Goal: Transaction & Acquisition: Subscribe to service/newsletter

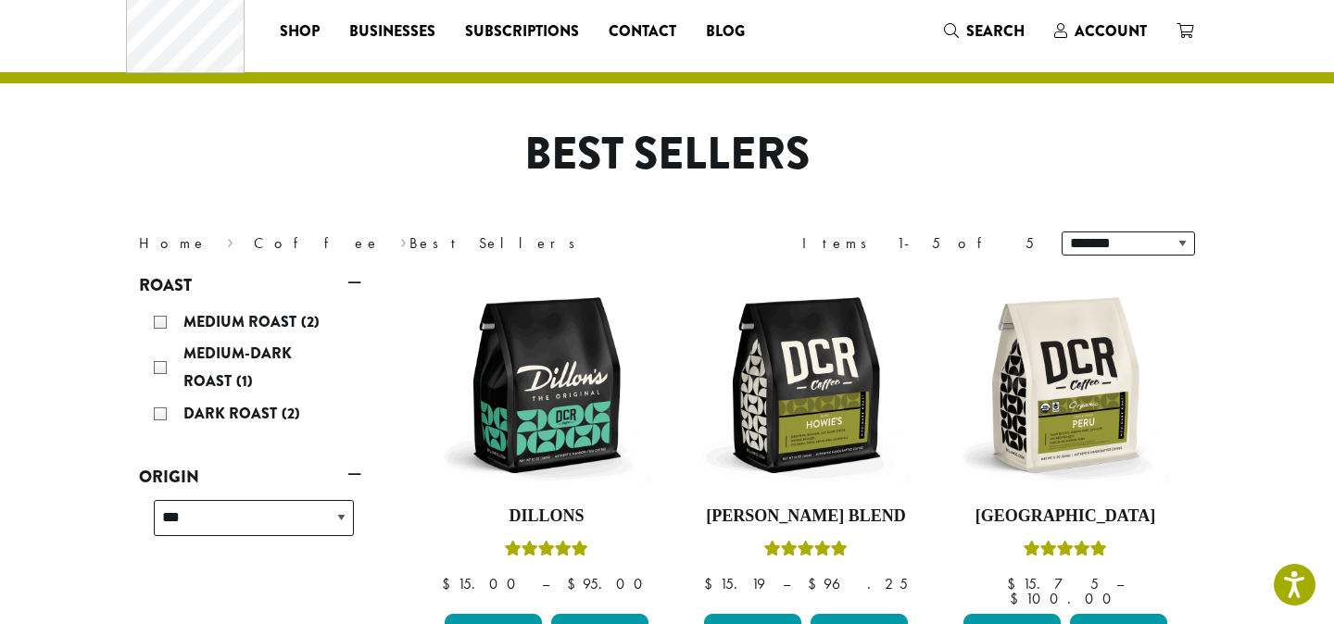
scroll to position [6, 0]
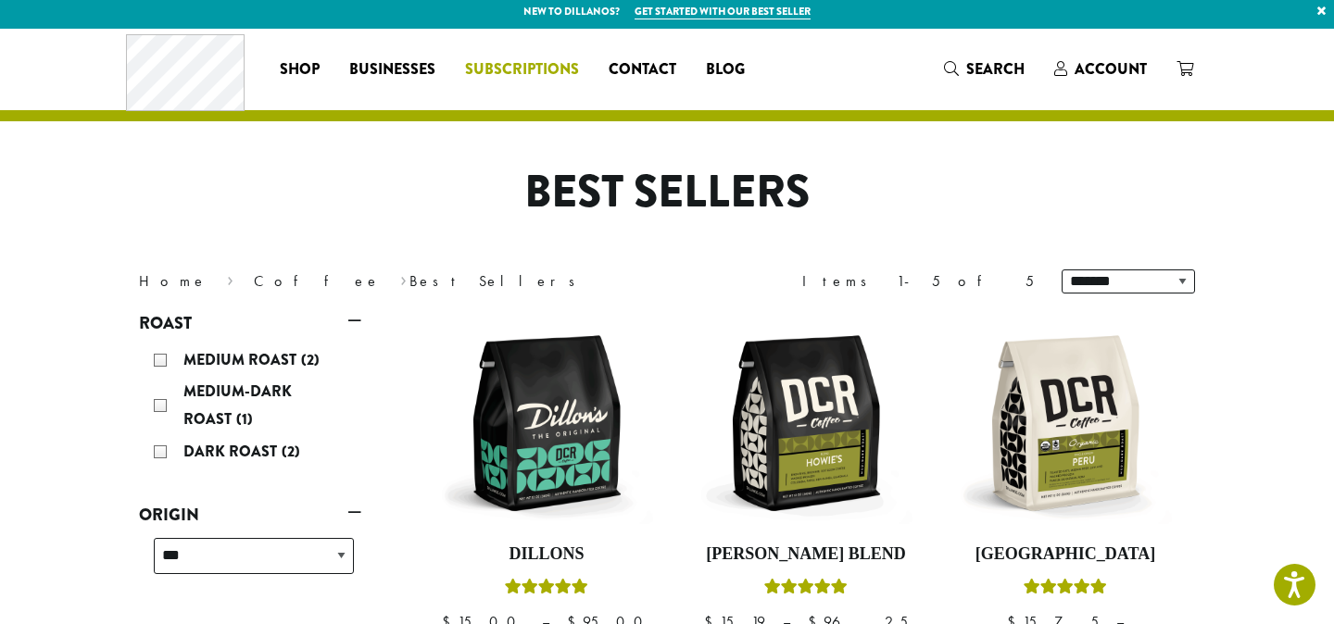
click at [502, 82] on link "Subscriptions" at bounding box center [522, 70] width 144 height 30
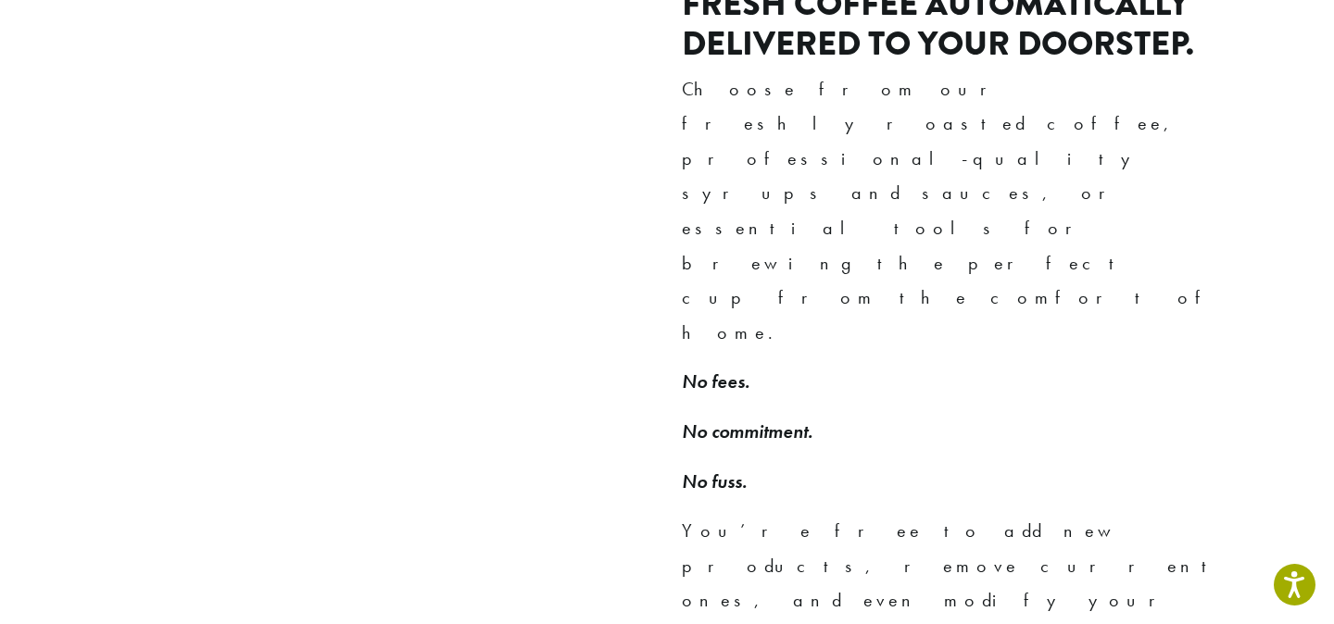
scroll to position [1341, 0]
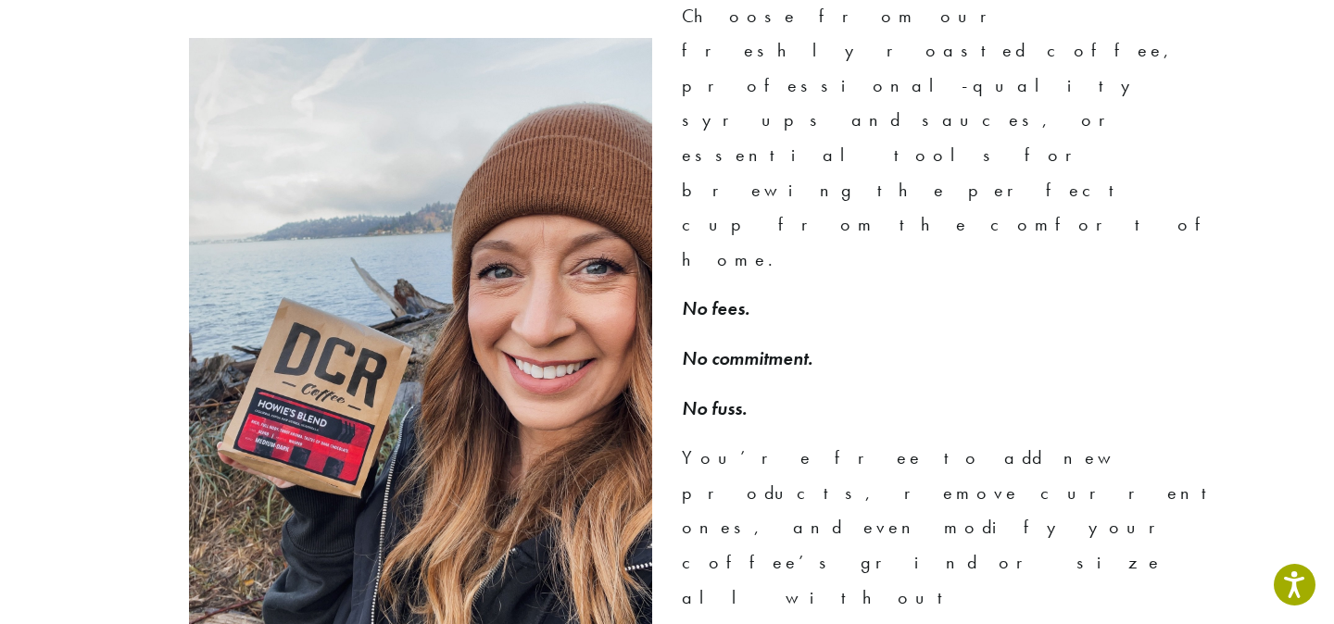
click at [763, 441] on p "You’re free to add new products, remove current ones, and even modify your coff…" at bounding box center [952, 563] width 541 height 244
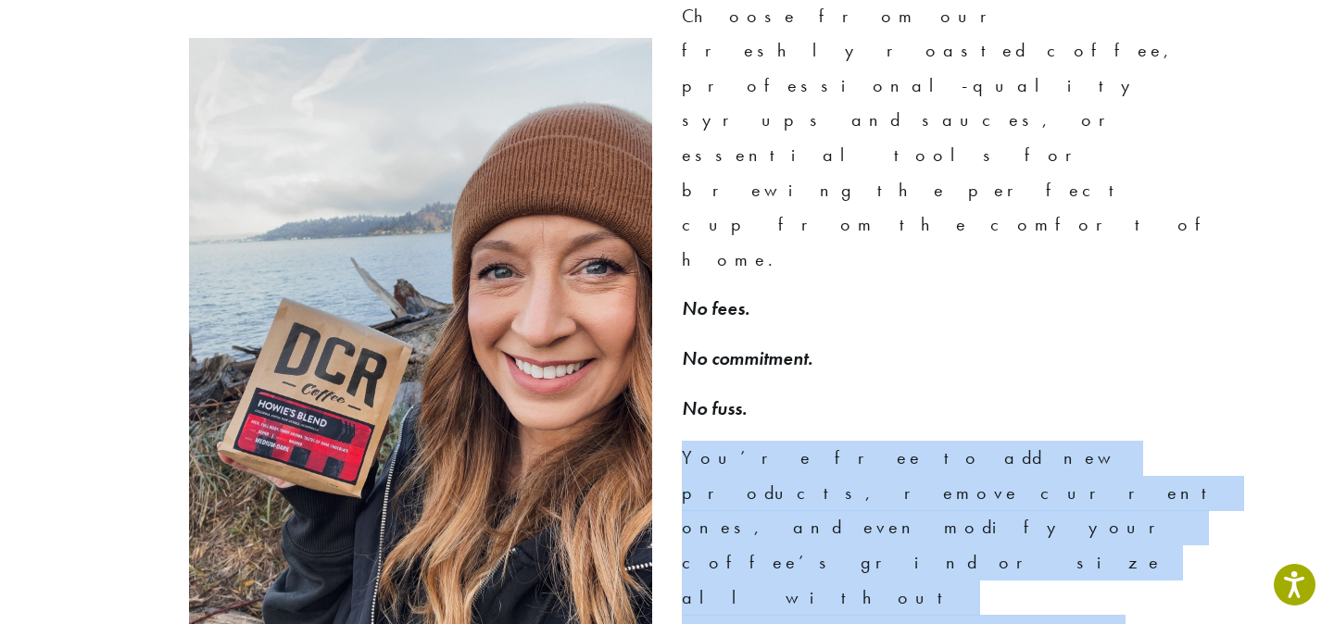
click at [763, 441] on p "You’re free to add new products, remove current ones, and even modify your coff…" at bounding box center [952, 563] width 541 height 244
click at [785, 441] on p "You’re free to add new products, remove current ones, and even modify your coff…" at bounding box center [952, 563] width 541 height 244
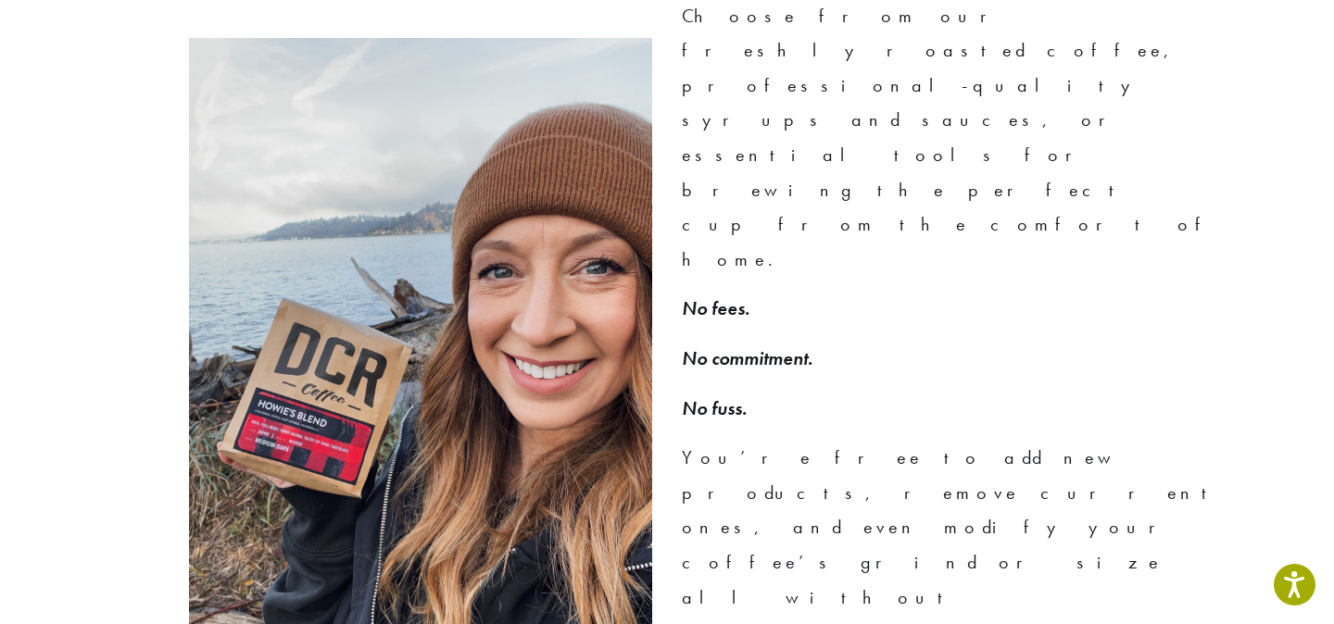
click at [785, 441] on p "You’re free to add new products, remove current ones, and even modify your coff…" at bounding box center [952, 563] width 541 height 244
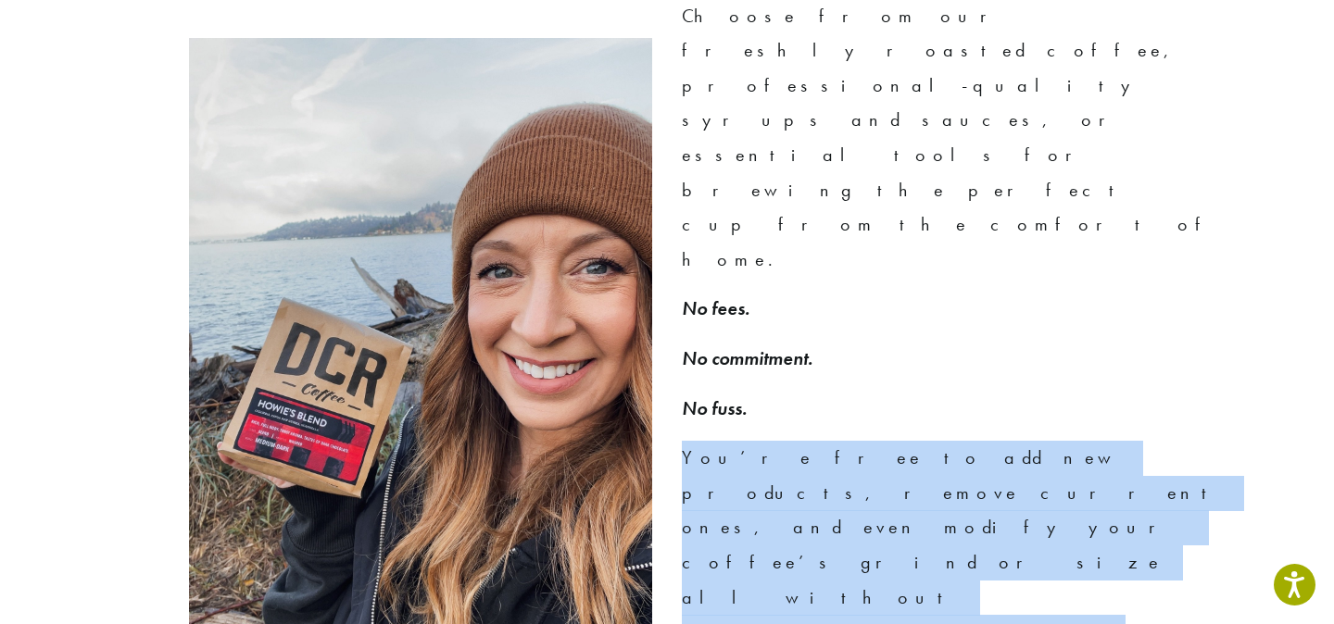
click at [785, 441] on p "You’re free to add new products, remove current ones, and even modify your coff…" at bounding box center [952, 563] width 541 height 244
click at [767, 441] on p "You’re free to add new products, remove current ones, and even modify your coff…" at bounding box center [952, 563] width 541 height 244
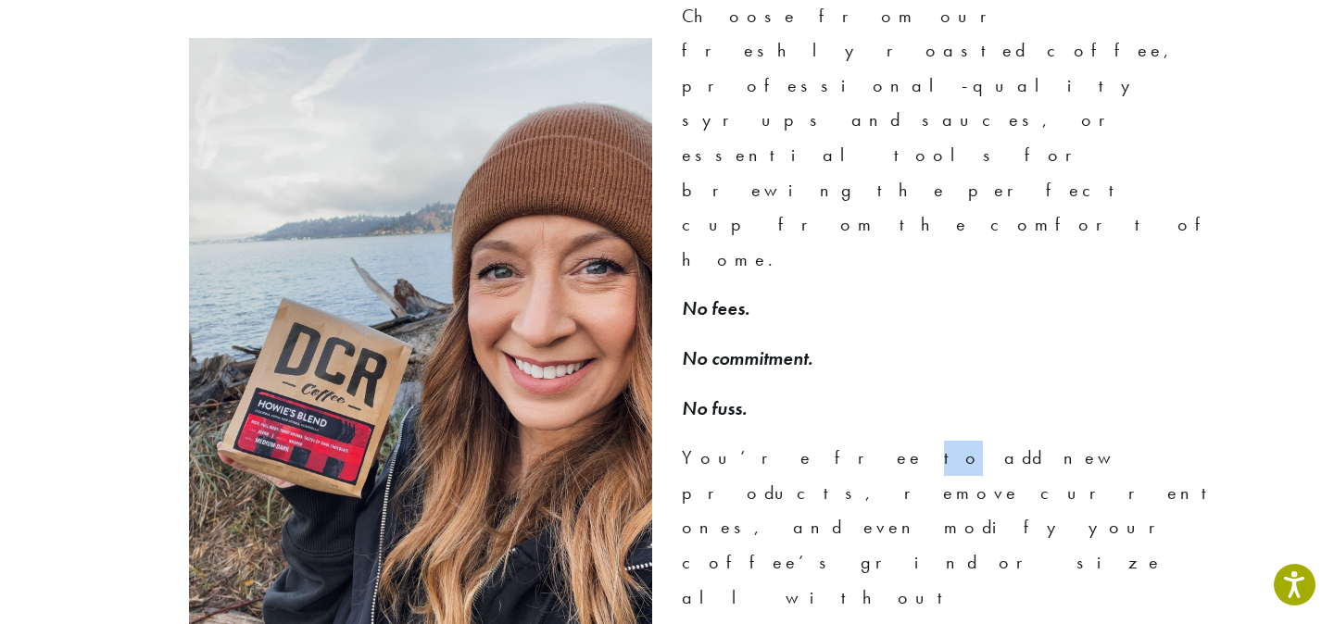
click at [767, 441] on p "You’re free to add new products, remove current ones, and even modify your coff…" at bounding box center [952, 563] width 541 height 244
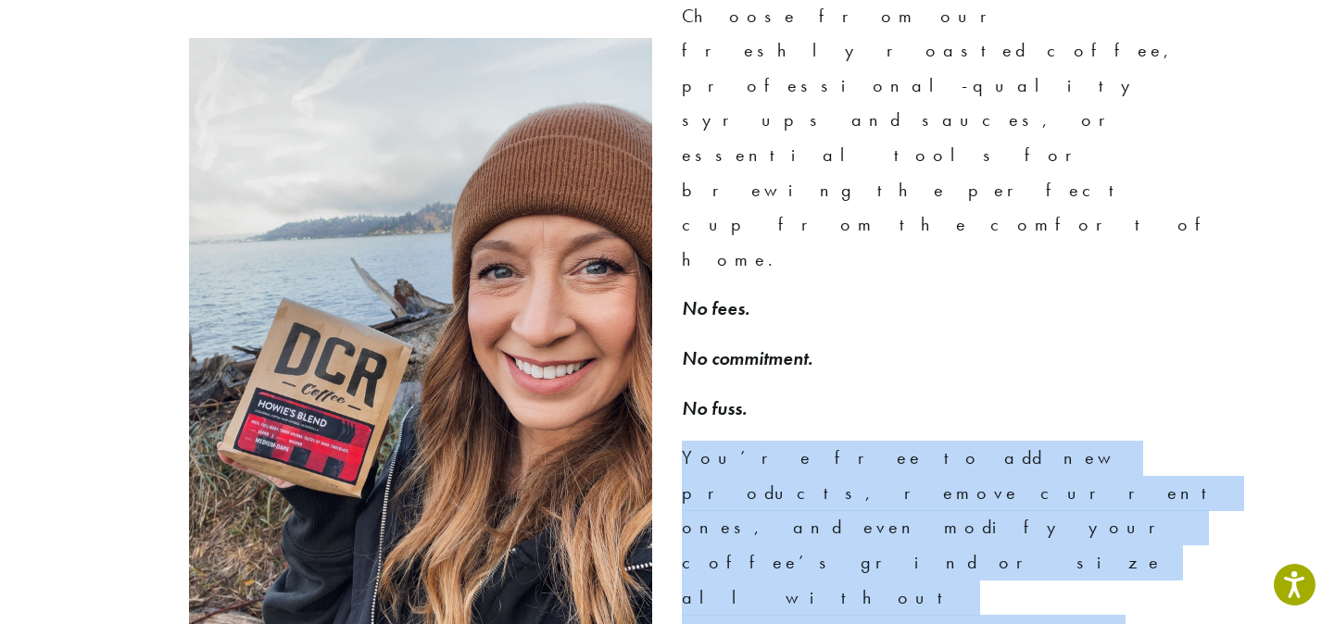
click at [767, 441] on p "You’re free to add new products, remove current ones, and even modify your coff…" at bounding box center [952, 563] width 541 height 244
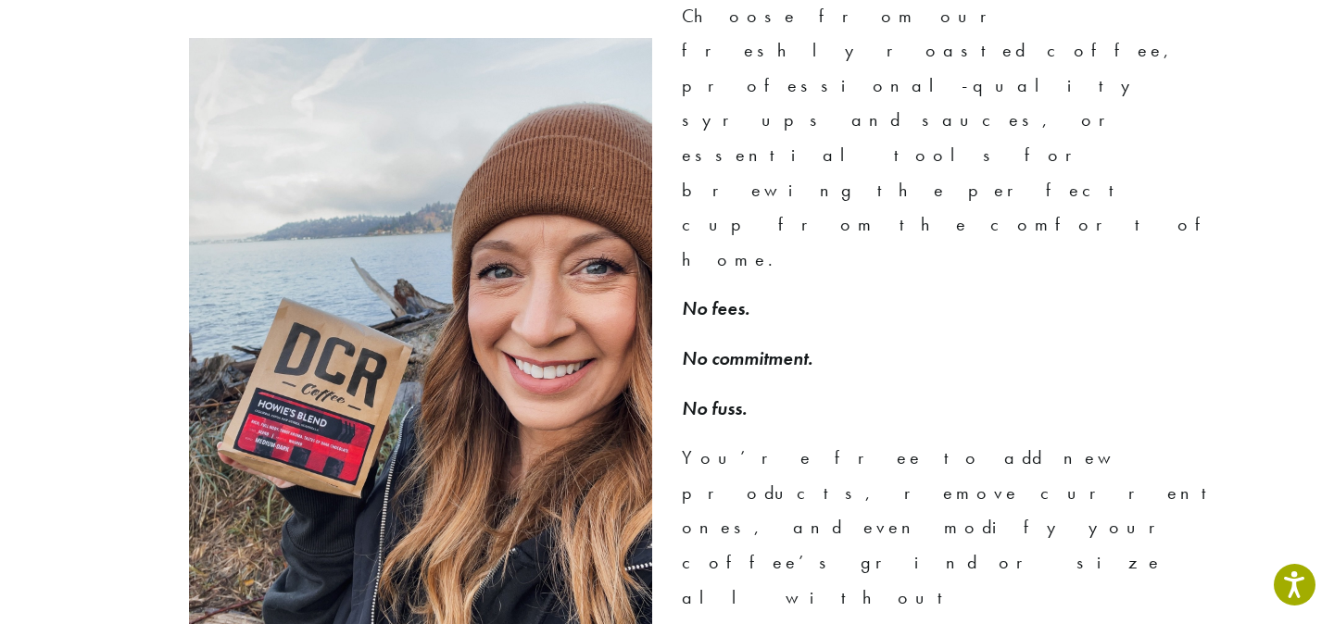
click at [743, 346] on em "No commitment." at bounding box center [747, 358] width 131 height 24
click at [733, 396] on em "No fuss." at bounding box center [714, 408] width 65 height 24
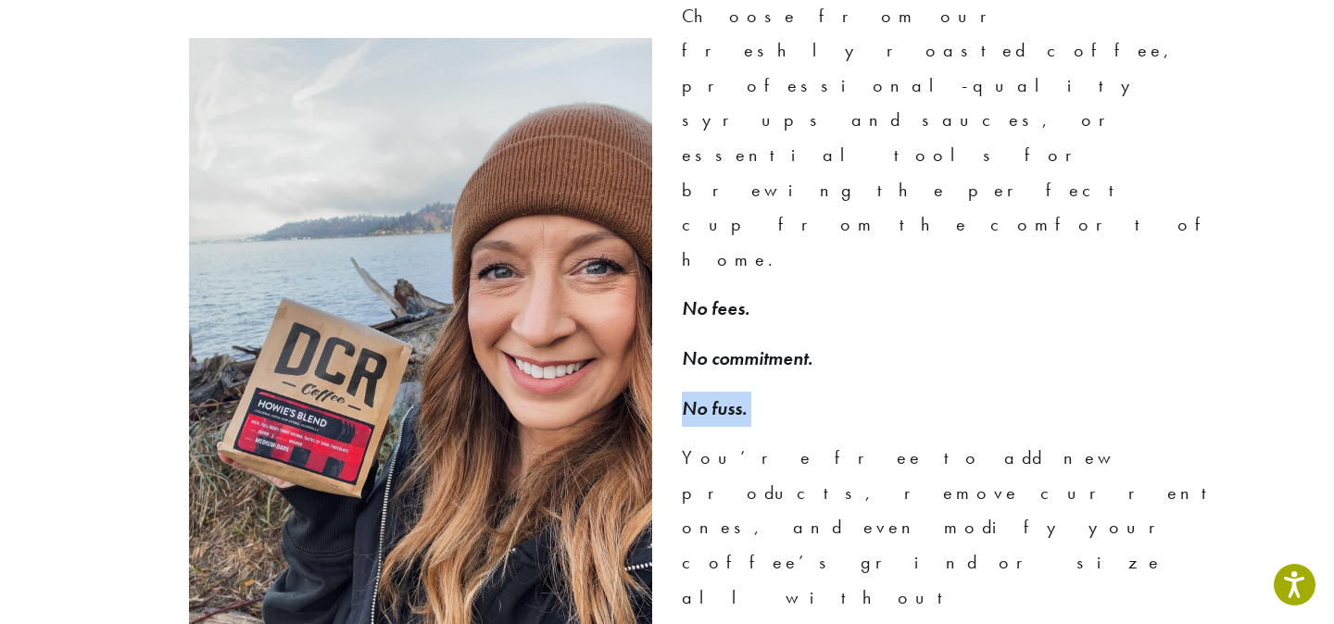
click at [733, 396] on em "No fuss." at bounding box center [714, 408] width 65 height 24
click at [723, 296] on em "No fees." at bounding box center [716, 308] width 68 height 24
click at [773, 129] on p "Choose from our freshly roasted coffee, professional-quality syrups and sauces,…" at bounding box center [952, 138] width 541 height 279
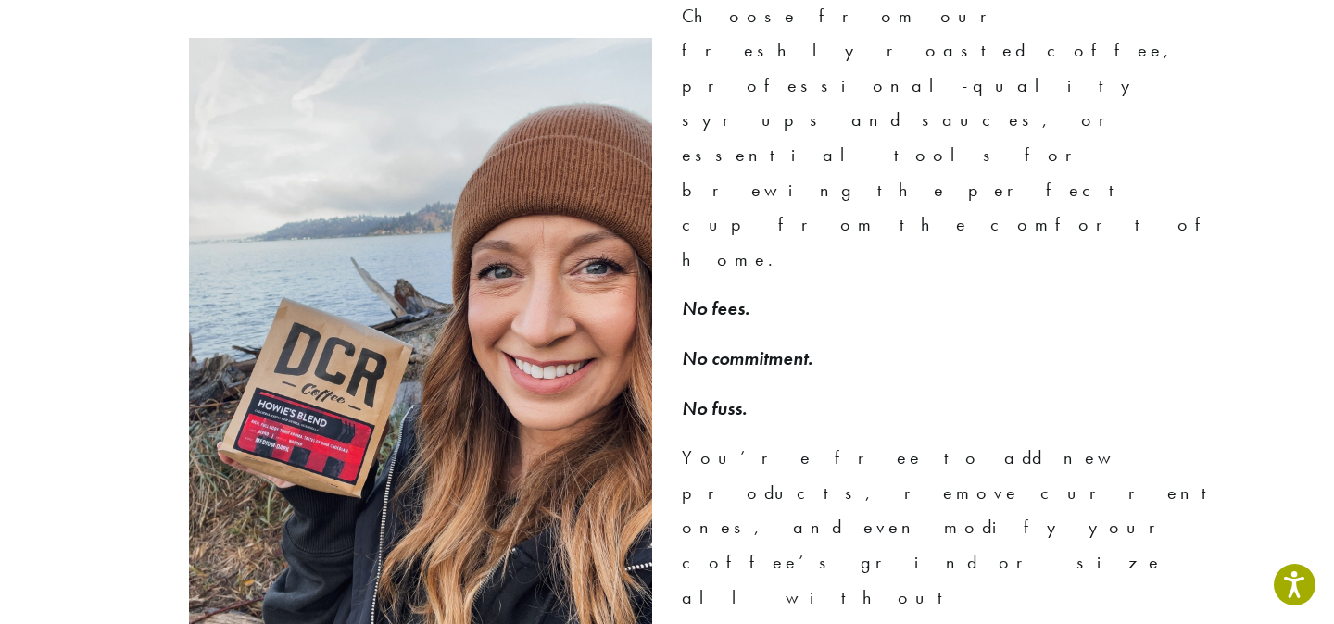
click at [773, 129] on p "Choose from our freshly roasted coffee, professional-quality syrups and sauces,…" at bounding box center [952, 138] width 541 height 279
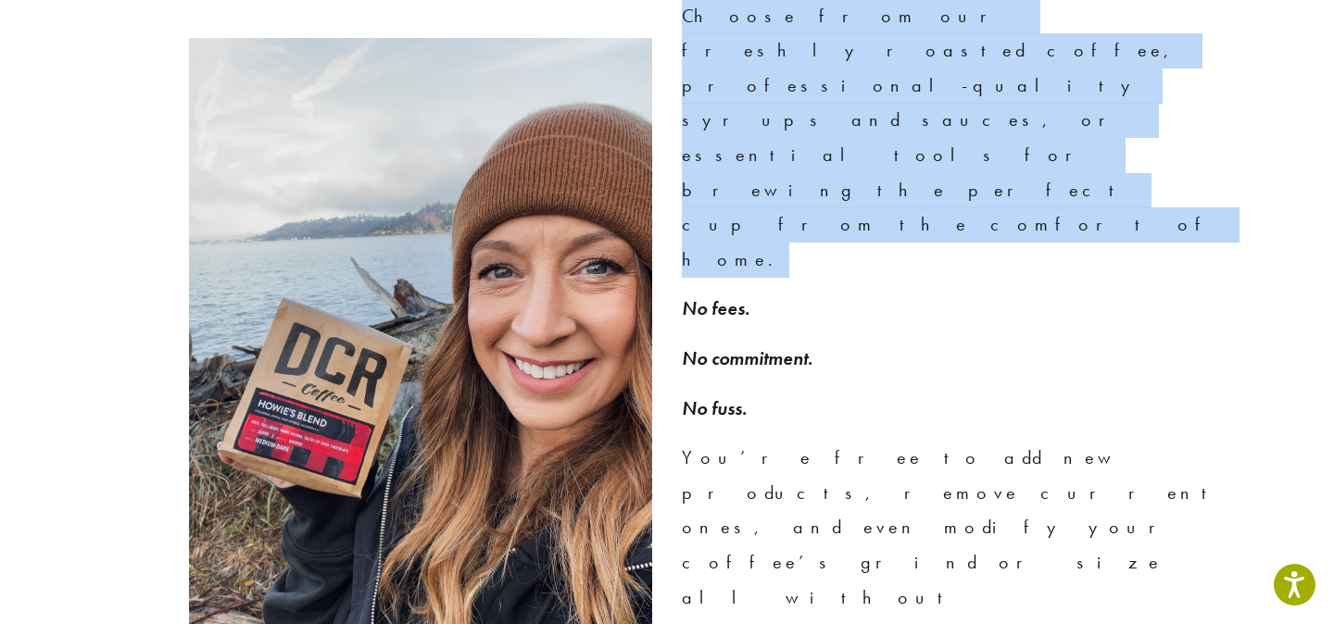
click at [773, 129] on p "Choose from our freshly roasted coffee, professional-quality syrups and sauces,…" at bounding box center [952, 138] width 541 height 279
click at [751, 99] on p "Choose from our freshly roasted coffee, professional-quality syrups and sauces,…" at bounding box center [952, 138] width 541 height 279
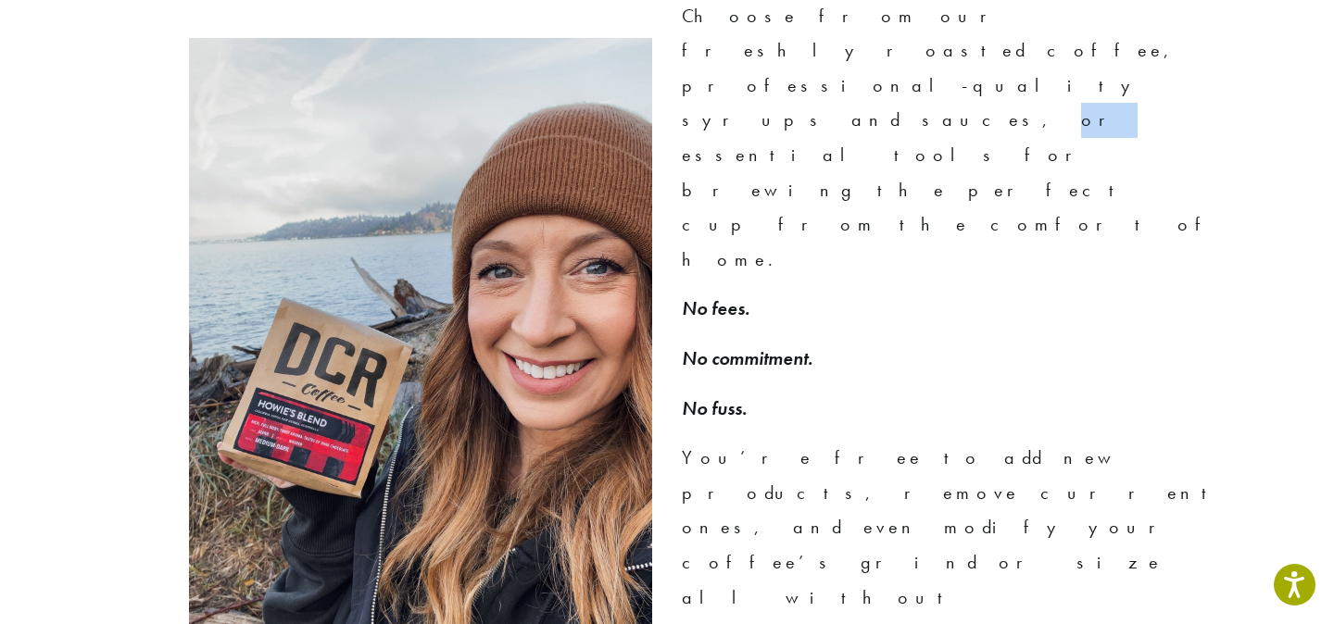
click at [751, 99] on p "Choose from our freshly roasted coffee, professional-quality syrups and sauces,…" at bounding box center [952, 138] width 541 height 279
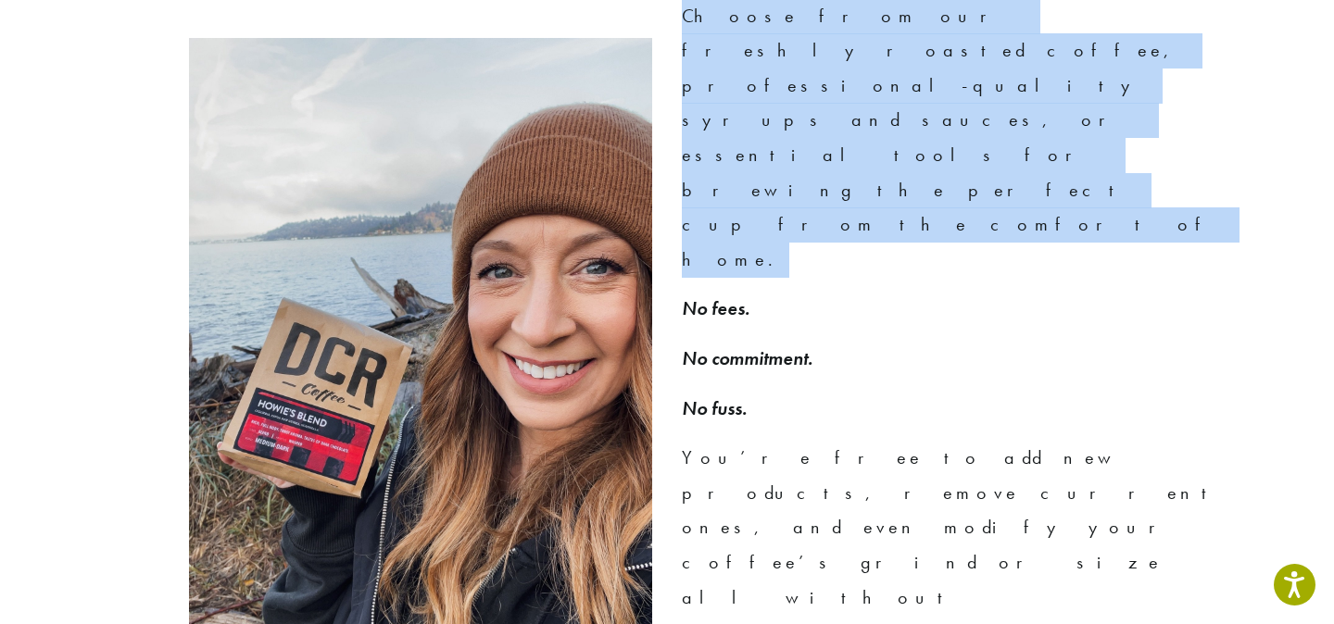
click at [751, 99] on p "Choose from our freshly roasted coffee, professional-quality syrups and sauces,…" at bounding box center [952, 138] width 541 height 279
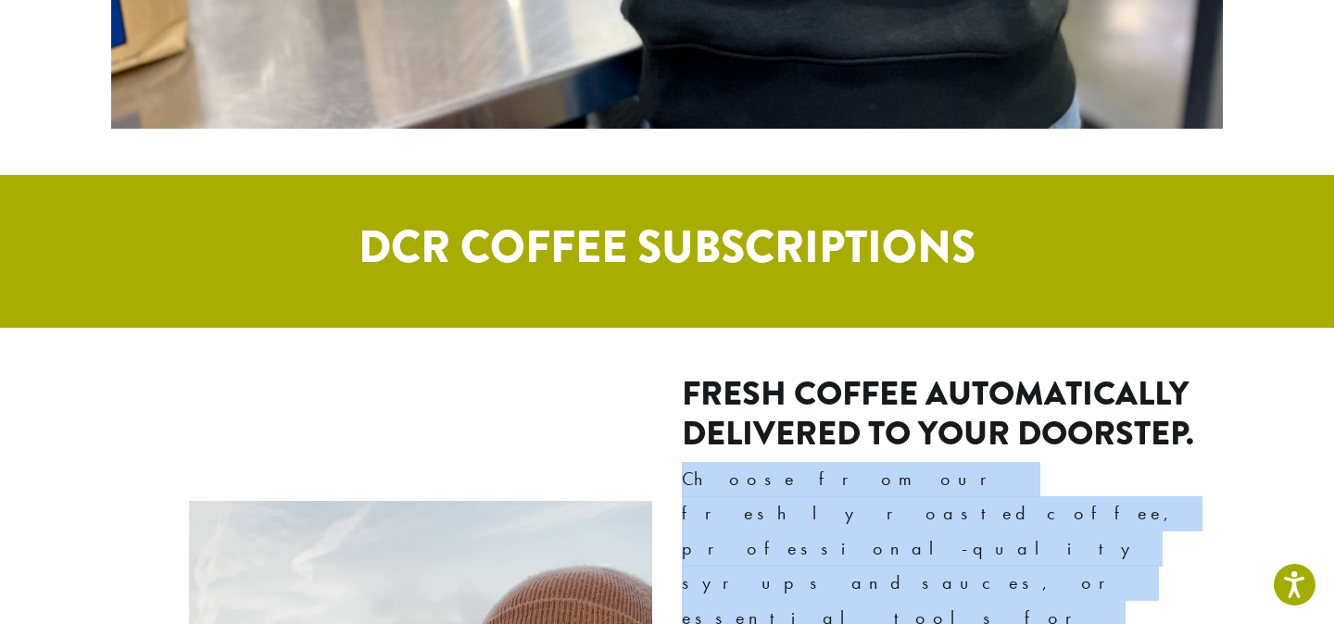
scroll to position [0, 0]
